Goal: Unclear

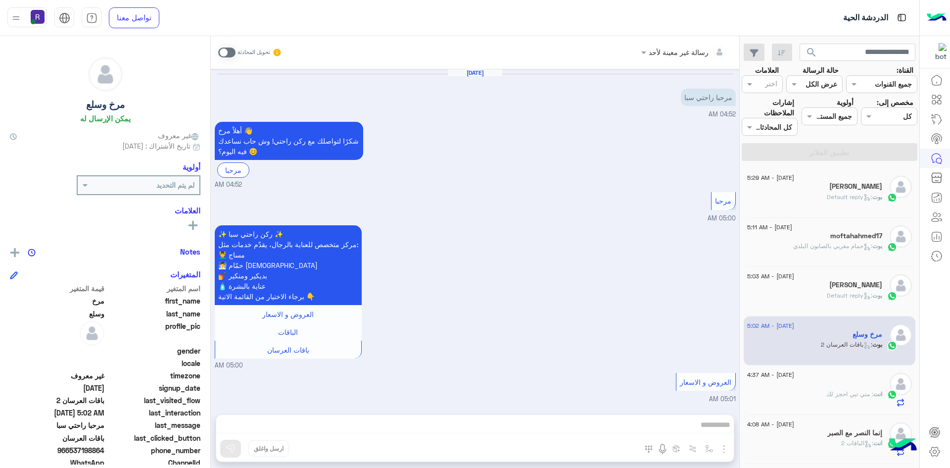
scroll to position [869, 0]
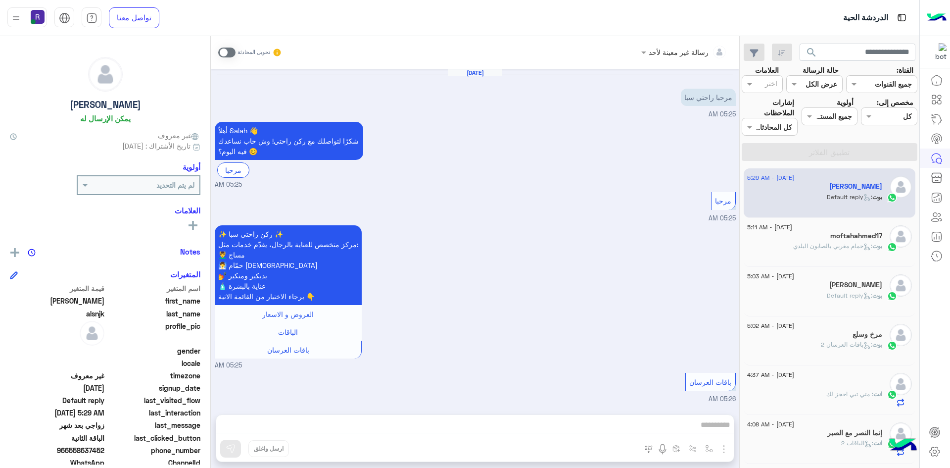
scroll to position [1367, 0]
